Goal: Transaction & Acquisition: Download file/media

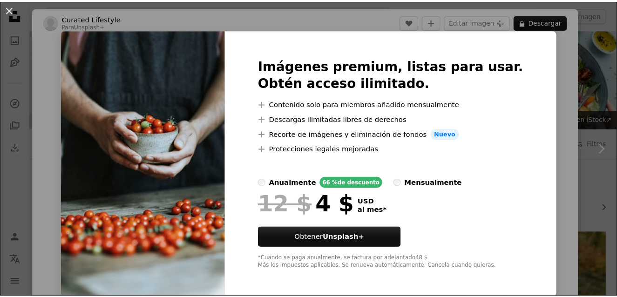
scroll to position [140, 0]
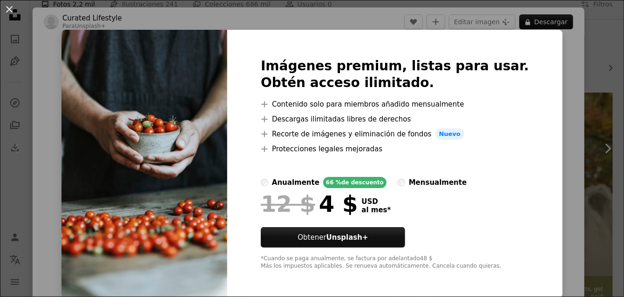
click at [544, 67] on div "An X shape Imágenes premium, listas para usar. Obtén acceso ilimitado. A plus s…" at bounding box center [312, 148] width 624 height 297
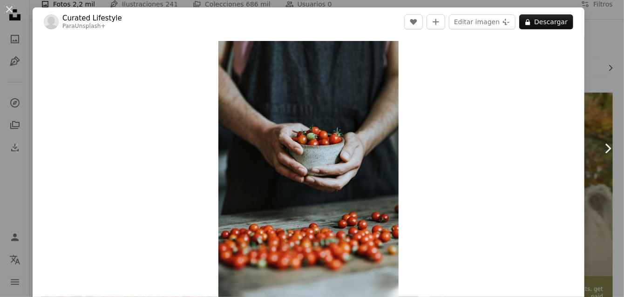
click at [601, 155] on icon "Chevron right" at bounding box center [608, 148] width 15 height 15
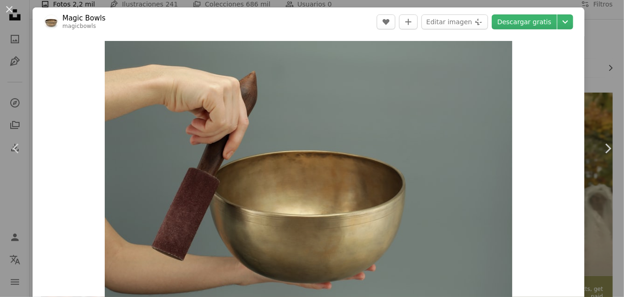
click at [596, 85] on div "An X shape Chevron left Chevron right Magic Bowls magicbowls A heart A plus sig…" at bounding box center [312, 148] width 624 height 297
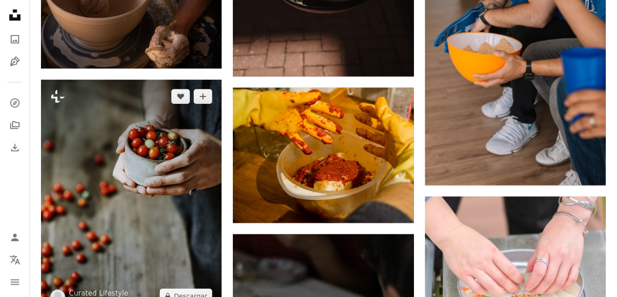
scroll to position [652, 0]
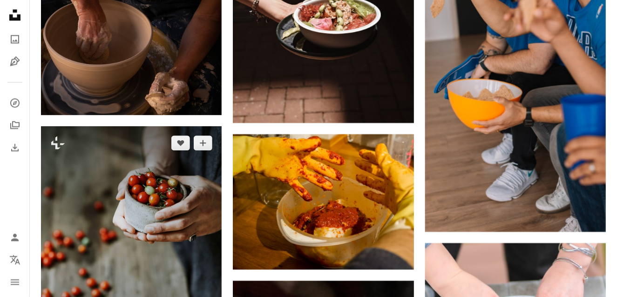
click at [169, 126] on img at bounding box center [131, 242] width 181 height 233
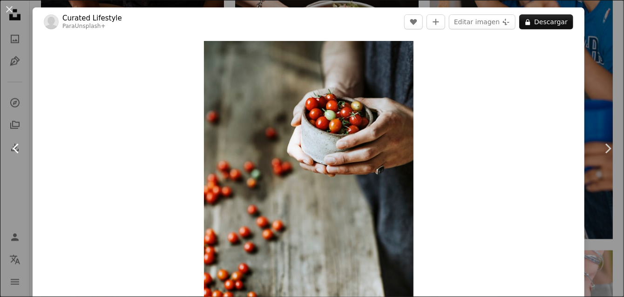
click at [28, 105] on link "Chevron left" at bounding box center [16, 148] width 33 height 89
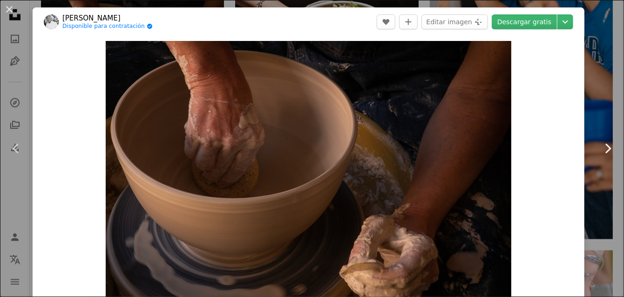
click at [592, 104] on link "Chevron right" at bounding box center [608, 148] width 33 height 89
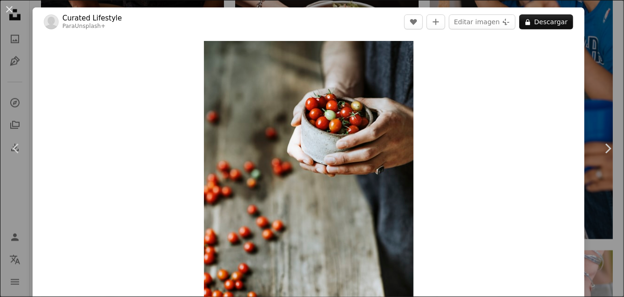
click at [592, 17] on div "An X shape Chevron left Chevron right Curated Lifestyle Para Unsplash+ A heart …" at bounding box center [312, 148] width 624 height 297
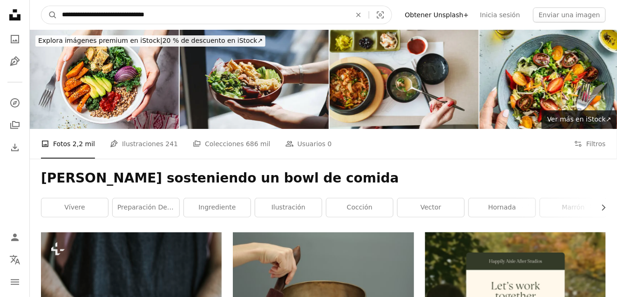
drag, startPoint x: 211, startPoint y: 19, endPoint x: 205, endPoint y: 19, distance: 6.5
click at [205, 19] on input "**********" at bounding box center [202, 15] width 291 height 18
drag, startPoint x: 204, startPoint y: 19, endPoint x: 48, endPoint y: 28, distance: 155.9
click at [48, 28] on nav "**********" at bounding box center [323, 15] width 587 height 30
type input "**********"
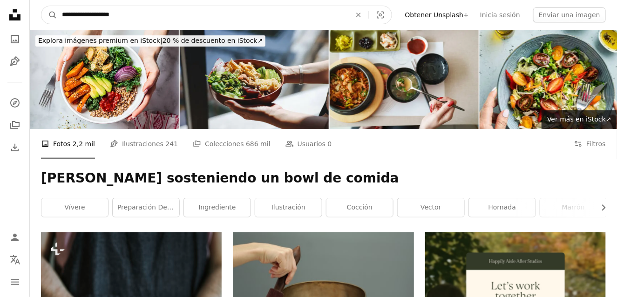
click button "A magnifying glass" at bounding box center [49, 15] width 16 height 18
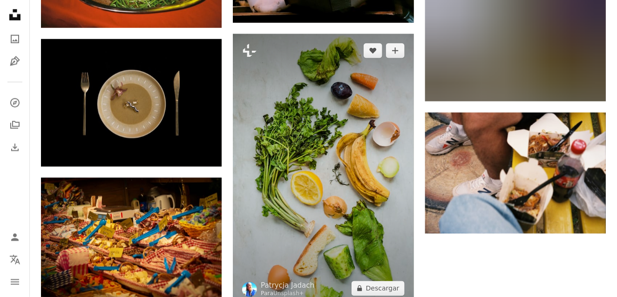
scroll to position [1421, 0]
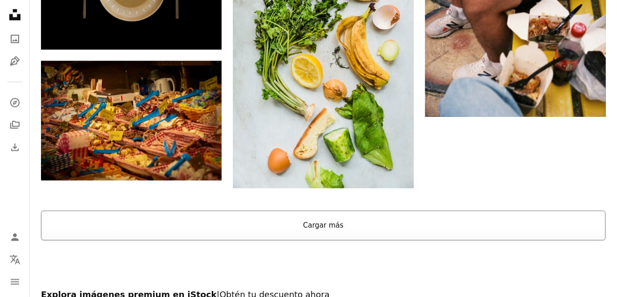
click at [340, 211] on button "Cargar más" at bounding box center [323, 226] width 565 height 30
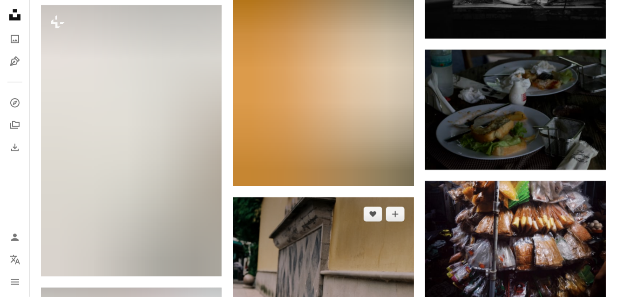
scroll to position [2214, 0]
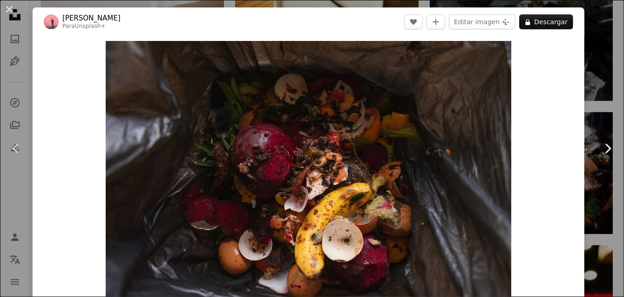
click at [592, 164] on link "Chevron right" at bounding box center [608, 148] width 33 height 89
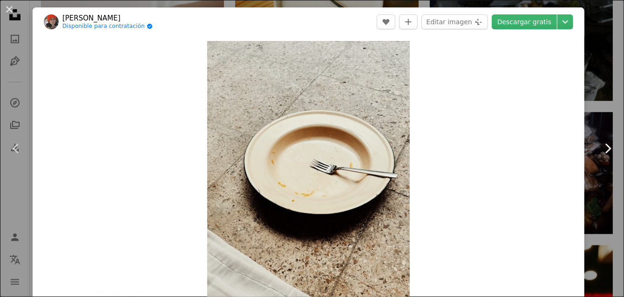
click at [596, 119] on link "Chevron right" at bounding box center [608, 148] width 33 height 89
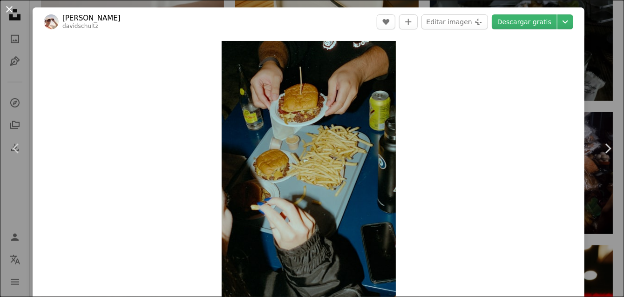
click at [7, 4] on button "An X shape" at bounding box center [9, 9] width 11 height 11
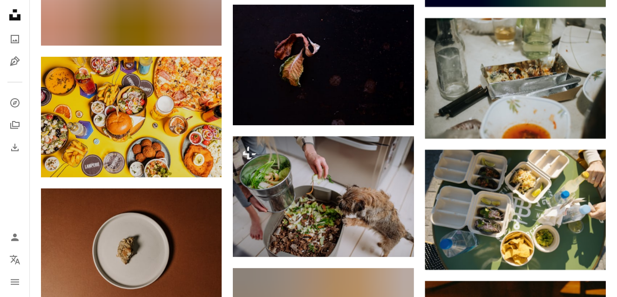
scroll to position [5009, 0]
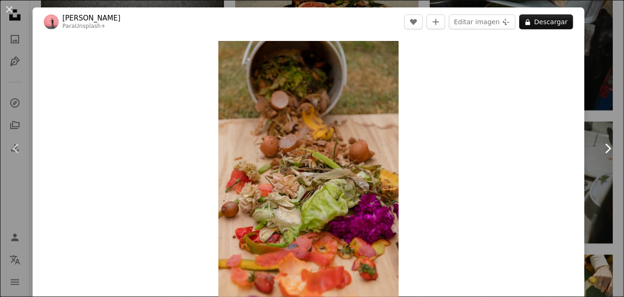
click at [600, 112] on link "Chevron right" at bounding box center [608, 148] width 33 height 89
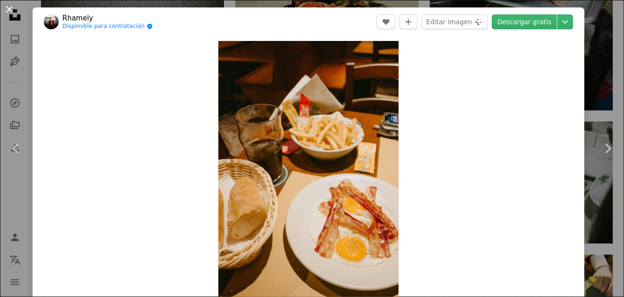
click at [10, 14] on button "An X shape" at bounding box center [9, 9] width 11 height 11
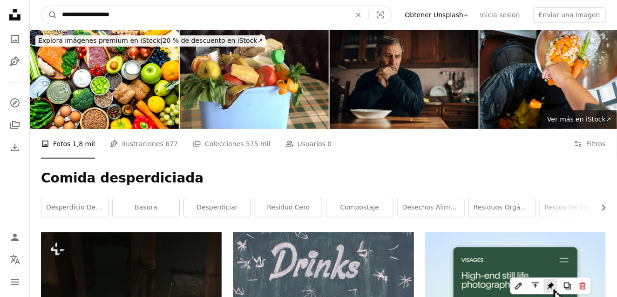
click at [134, 11] on input "**********" at bounding box center [202, 15] width 291 height 18
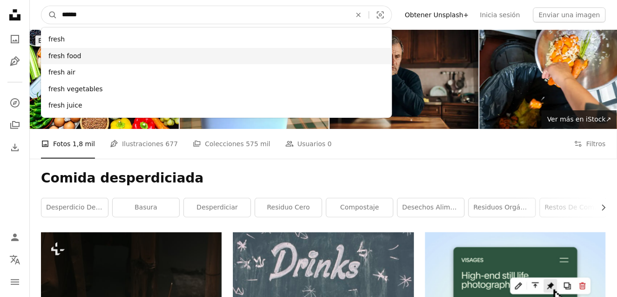
type input "*****"
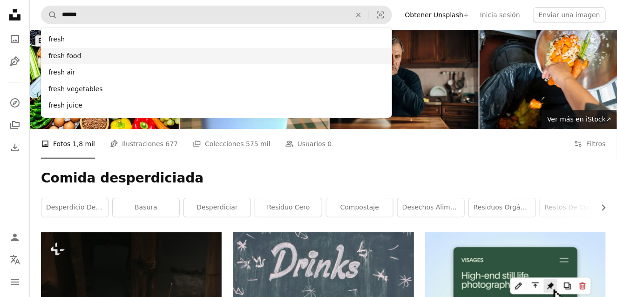
click at [98, 55] on div "fresh food" at bounding box center [216, 56] width 351 height 17
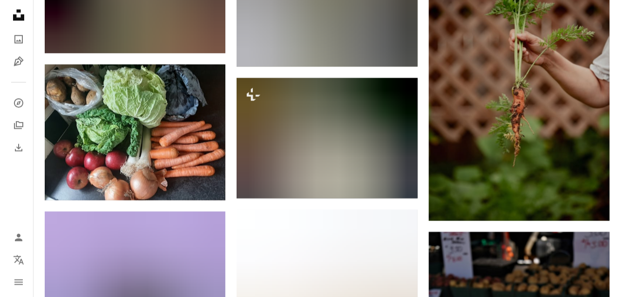
scroll to position [4798, 0]
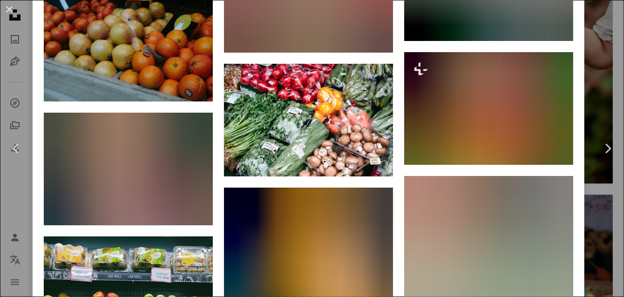
scroll to position [2842, 0]
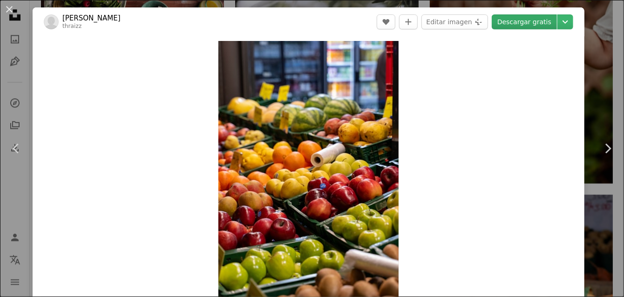
click at [518, 22] on link "Descargar gratis" at bounding box center [524, 21] width 65 height 15
